Goal: Information Seeking & Learning: Learn about a topic

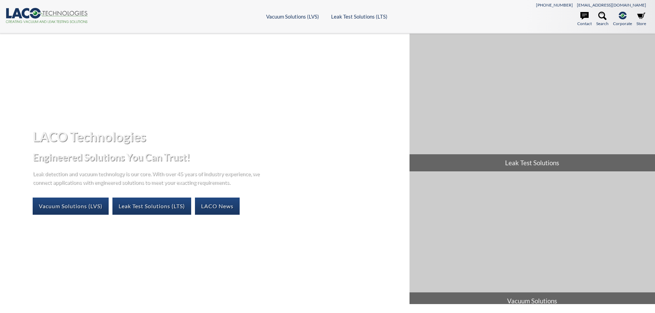
select select "Widget překladu jazyků"
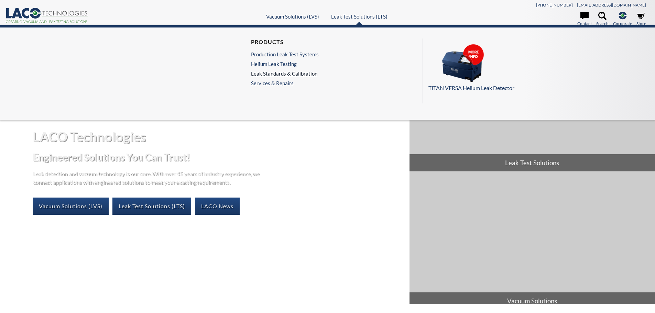
click at [281, 74] on link "Leak Standards & Calibration" at bounding box center [285, 74] width 68 height 6
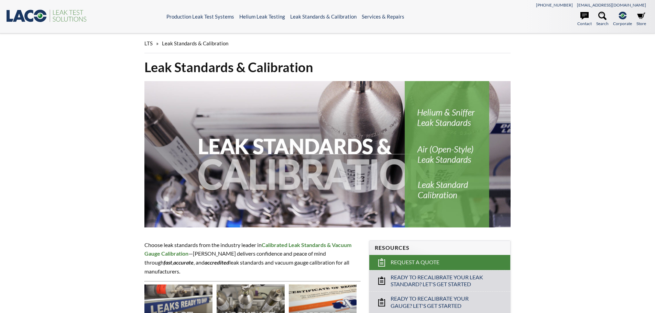
select select "Widget překladu jazyků"
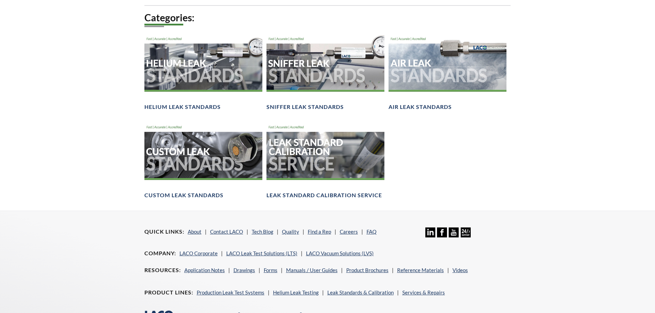
scroll to position [447, 0]
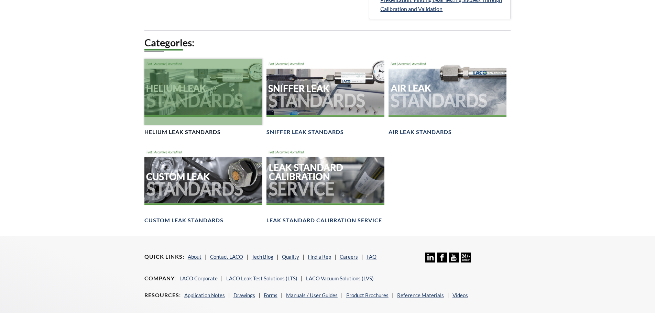
click at [186, 89] on div at bounding box center [203, 92] width 118 height 66
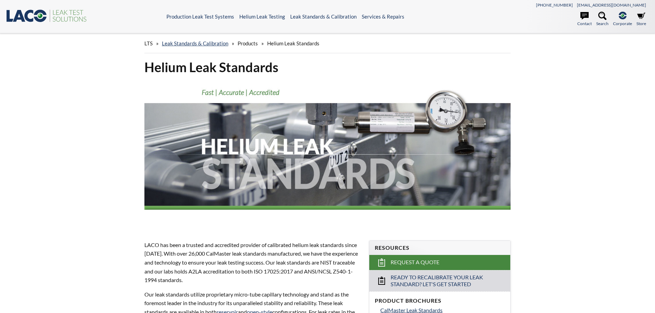
select select "Widget překladu jazyků"
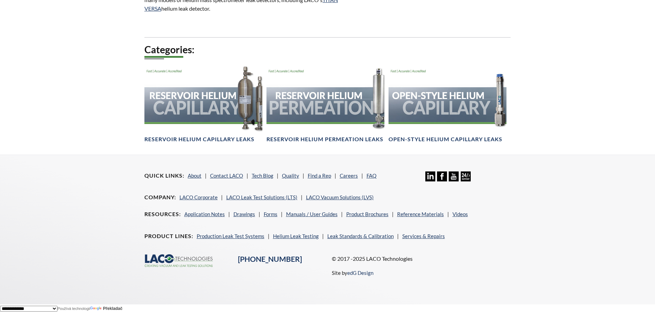
scroll to position [203, 0]
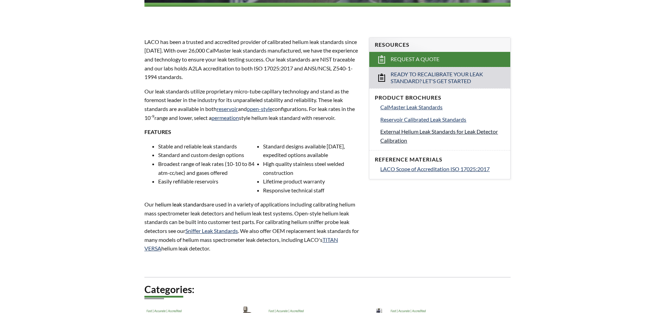
click at [441, 133] on span "External Helium Leak Standards for Leak Detector Calibration" at bounding box center [439, 135] width 118 height 15
click at [416, 107] on span "CalMaster Leak Standards" at bounding box center [411, 107] width 62 height 7
click at [403, 168] on span "LACO Scope of Accreditation ISO 17025:2017" at bounding box center [434, 169] width 109 height 7
click at [419, 120] on span "Reservoir Calibrated Leak Standards" at bounding box center [423, 119] width 86 height 7
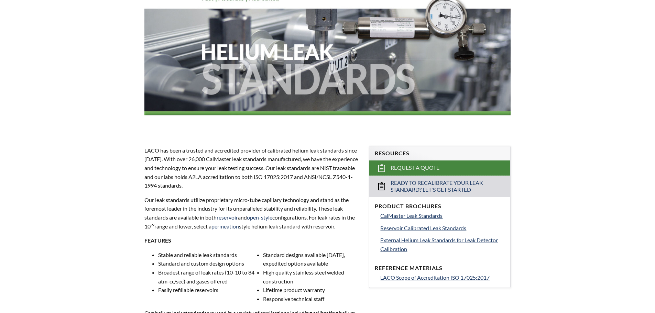
scroll to position [0, 0]
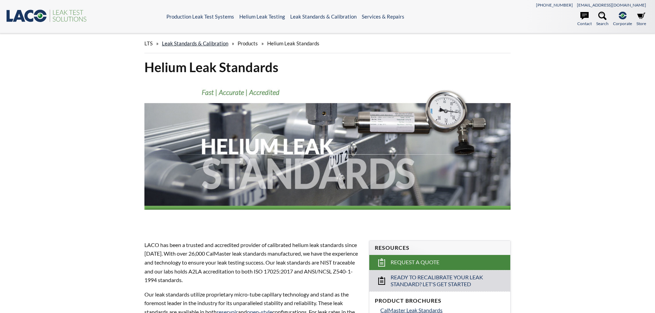
click at [207, 42] on link "Leak Standards & Calibration" at bounding box center [195, 43] width 66 height 6
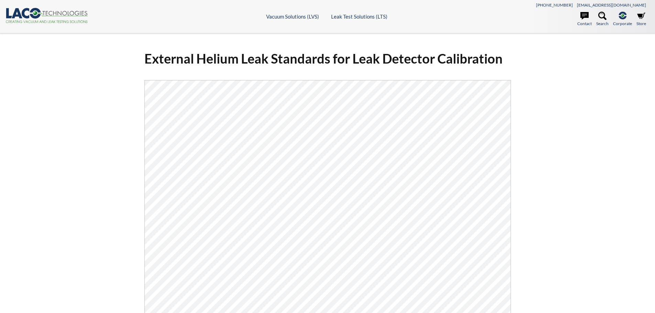
select select "Widget překladu jazyků"
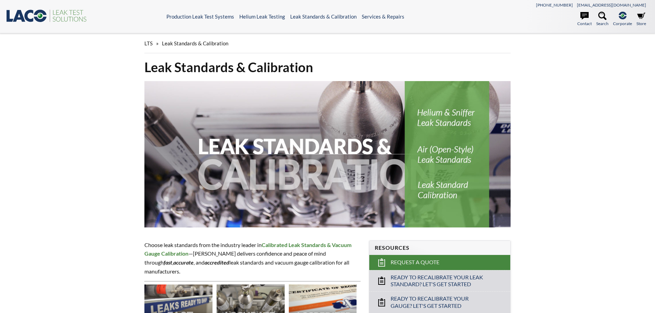
select select "Widget překladu jazyků"
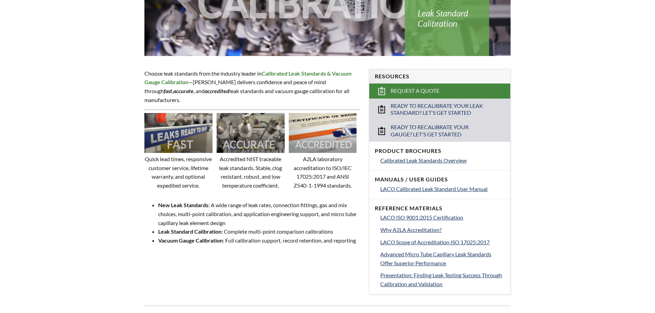
scroll to position [172, 0]
click at [444, 188] on span "LACO Calibrated Leak Standard User Manual" at bounding box center [433, 188] width 107 height 7
click at [447, 161] on span "Calibrated Leak Standards Overview" at bounding box center [423, 160] width 86 height 7
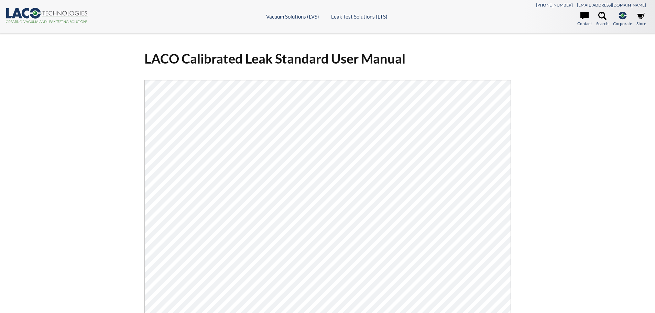
select select "Widget překladu jazyků"
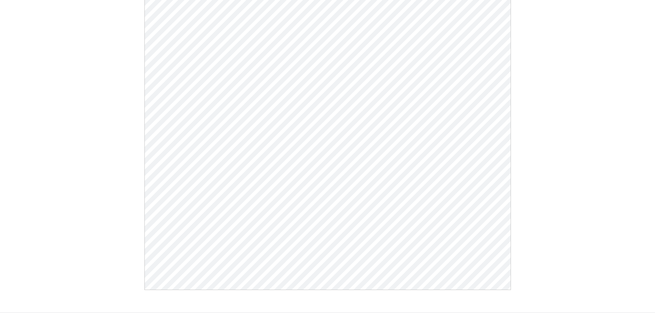
scroll to position [262, 0]
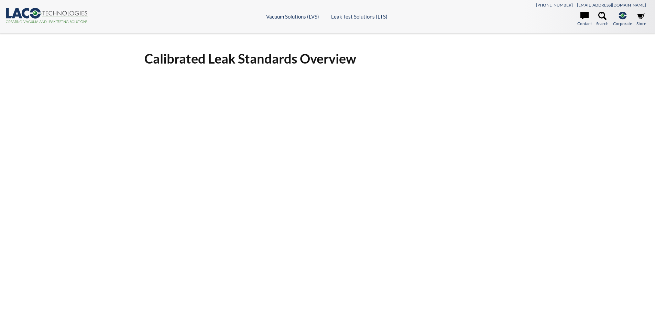
select select "Widget překladu jazyků"
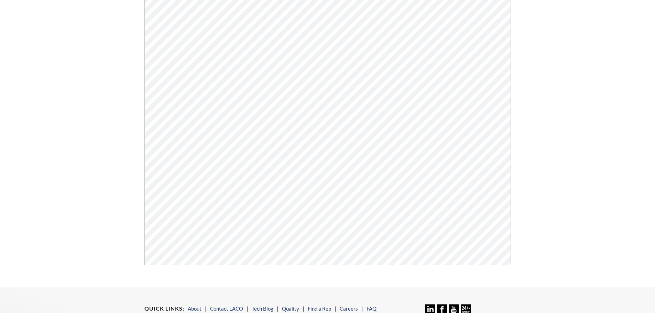
scroll to position [69, 0]
